Goal: Task Accomplishment & Management: Manage account settings

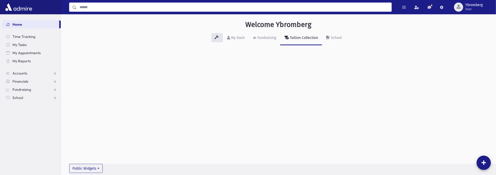
click at [130, 10] on input "Search" at bounding box center [234, 7] width 315 height 9
type input "*****"
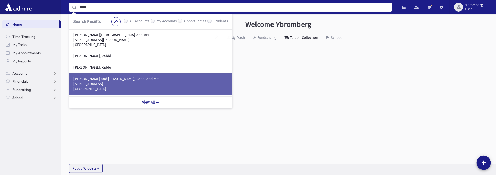
click at [86, 87] on p "[GEOGRAPHIC_DATA]" at bounding box center [150, 88] width 155 height 5
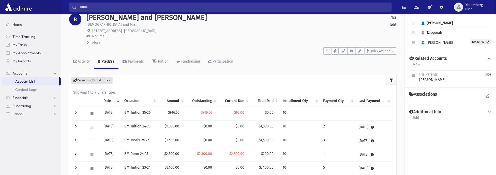
scroll to position [25, 0]
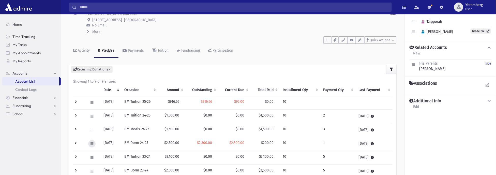
click at [94, 143] on button at bounding box center [91, 143] width 7 height 7
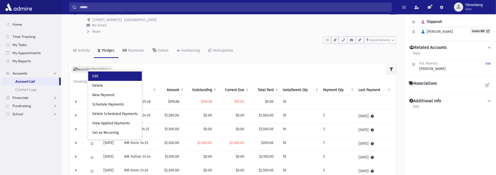
click at [101, 75] on link "Edit" at bounding box center [115, 75] width 54 height 9
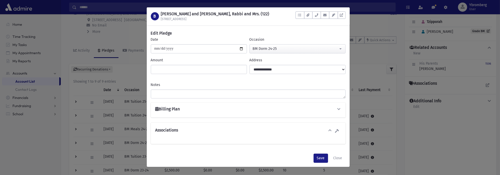
click at [123, 82] on div "B BLOCH, Shlomo Yehuda and Tzipporah, Rabbi and Mrs. (122) 113 5th Street To Do…" at bounding box center [250, 87] width 500 height 175
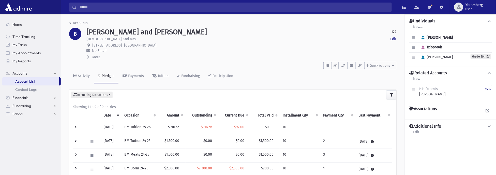
scroll to position [0, 0]
click at [351, 65] on icon "button" at bounding box center [352, 65] width 4 height 3
click at [355, 82] on link "New" at bounding box center [367, 82] width 41 height 9
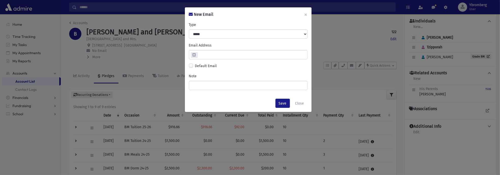
click at [213, 53] on input "email" at bounding box center [253, 54] width 110 height 9
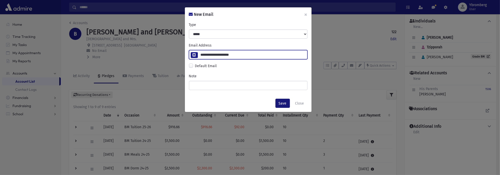
type input "**********"
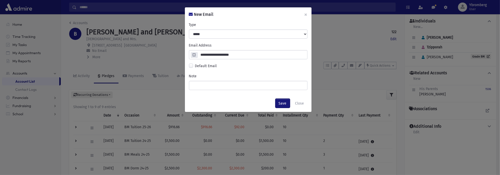
click at [279, 102] on button "Save" at bounding box center [282, 103] width 14 height 9
